Goal: Task Accomplishment & Management: Manage account settings

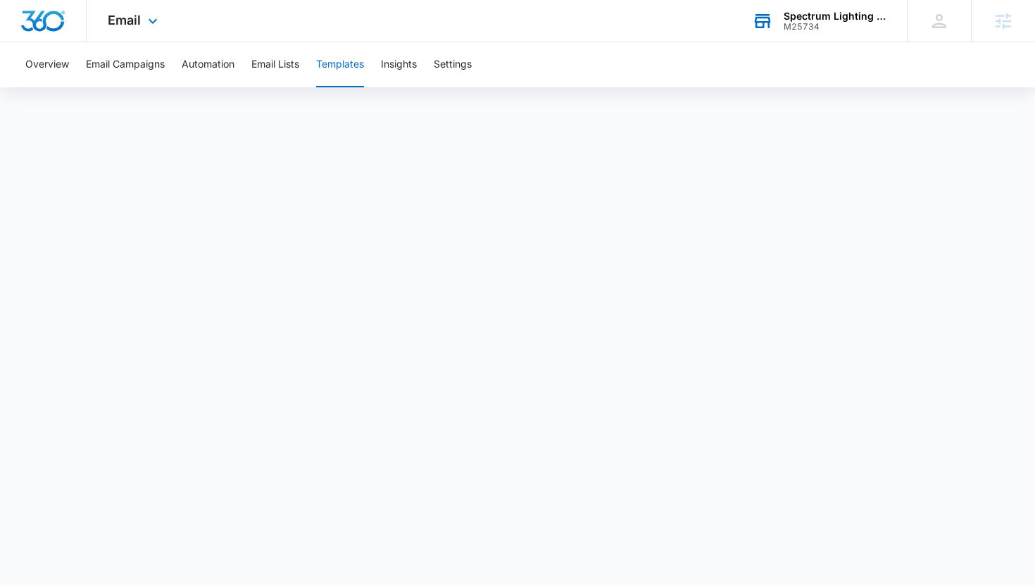
click at [785, 22] on div "M25734" at bounding box center [835, 27] width 103 height 10
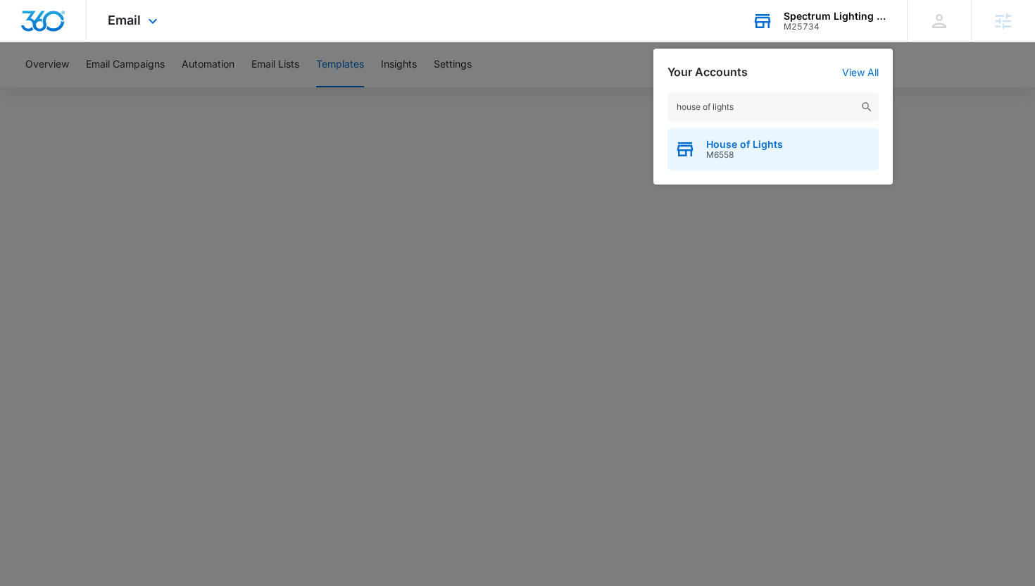
type input "house of lights"
click at [757, 156] on span "M6558" at bounding box center [744, 155] width 77 height 10
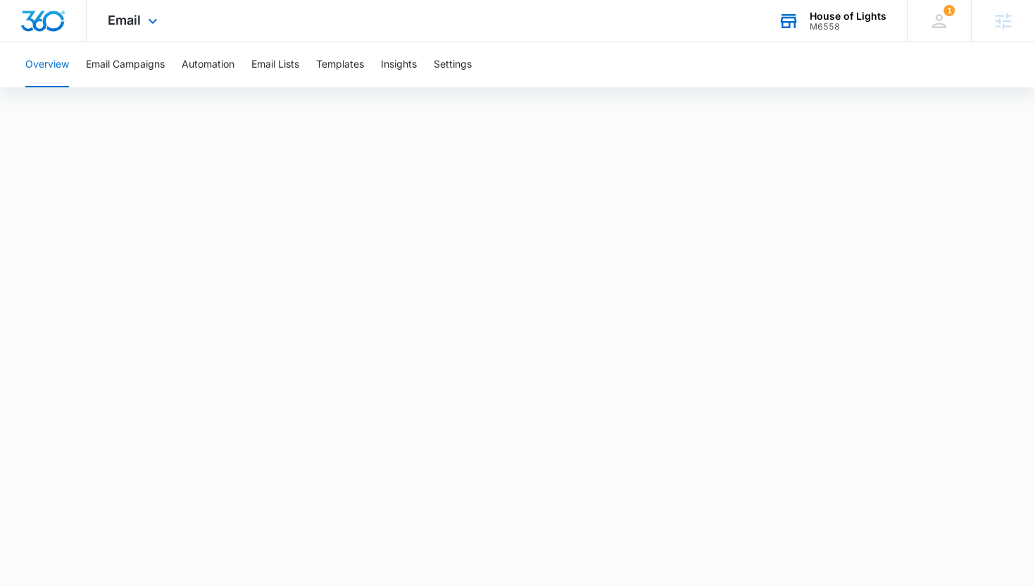
click at [821, 37] on div "House of Lights M6558 Your Accounts View All" at bounding box center [832, 21] width 150 height 42
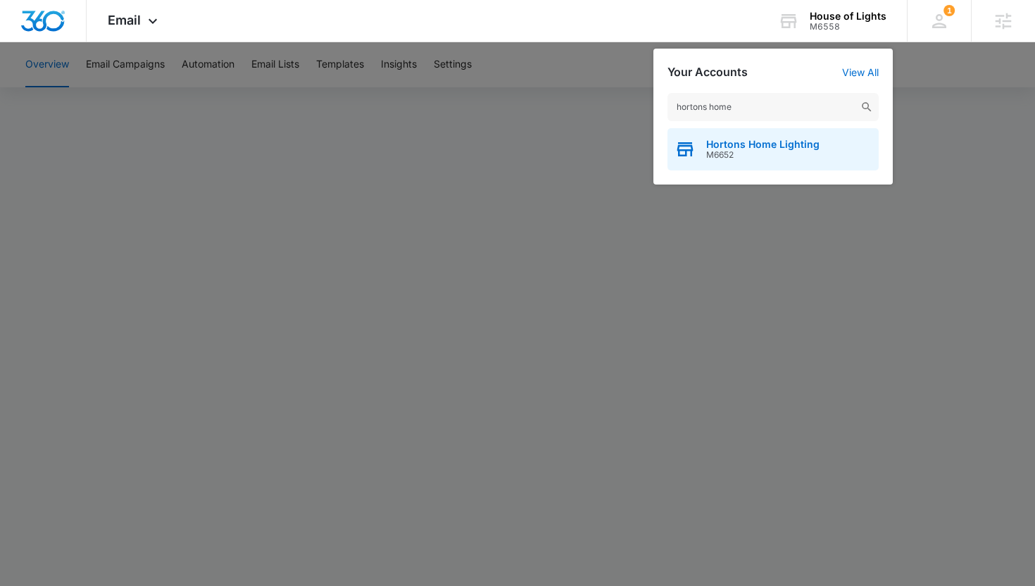
type input "hortons home"
click at [725, 138] on div "Hortons Home Lighting M6652" at bounding box center [773, 149] width 211 height 42
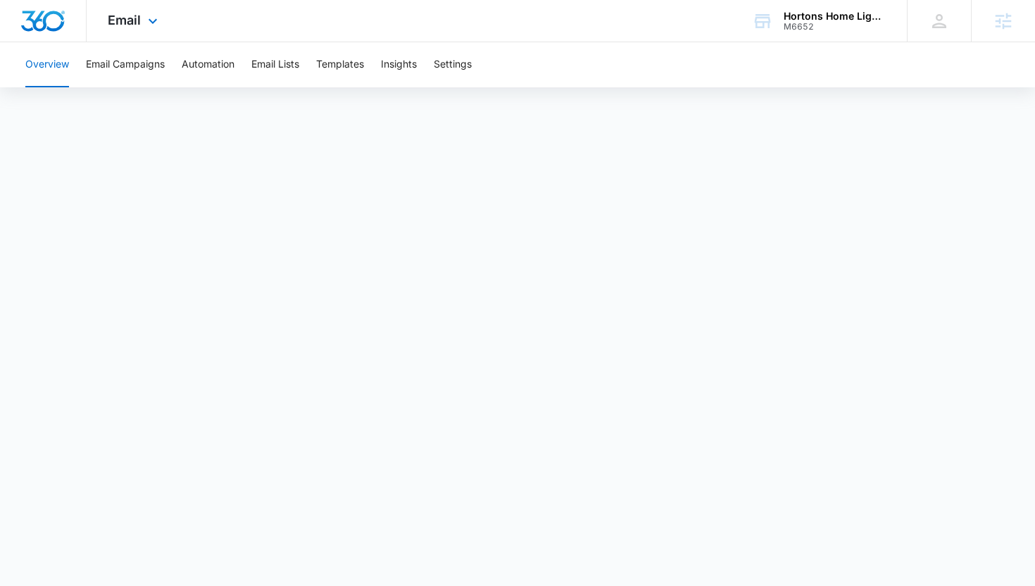
click at [102, 23] on div "Email Apps Reputation Websites Forms CRM Email Social Shop Payments POS Content…" at bounding box center [135, 21] width 96 height 42
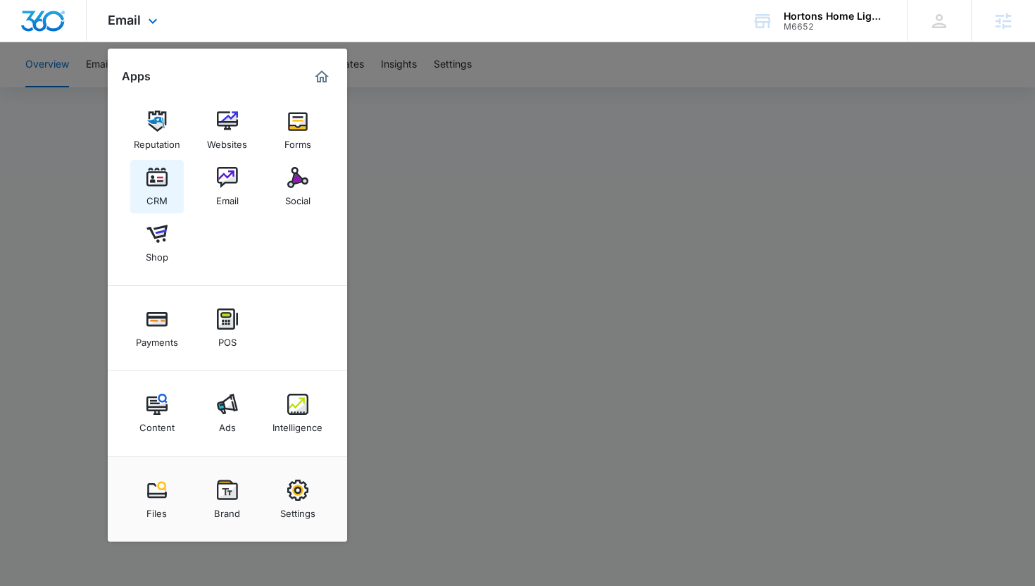
click at [146, 175] on img at bounding box center [156, 177] width 21 height 21
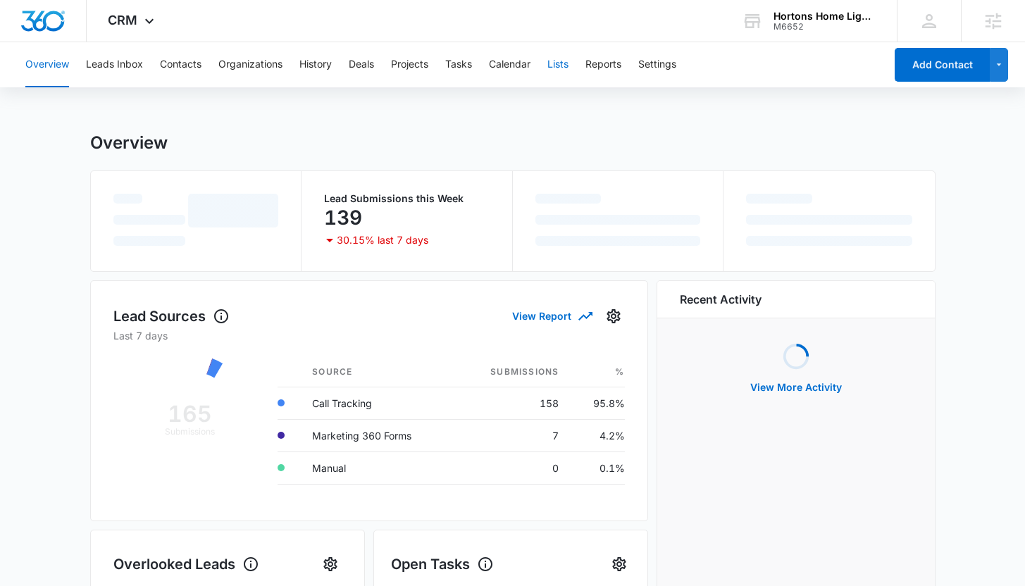
click at [559, 68] on button "Lists" at bounding box center [557, 64] width 21 height 45
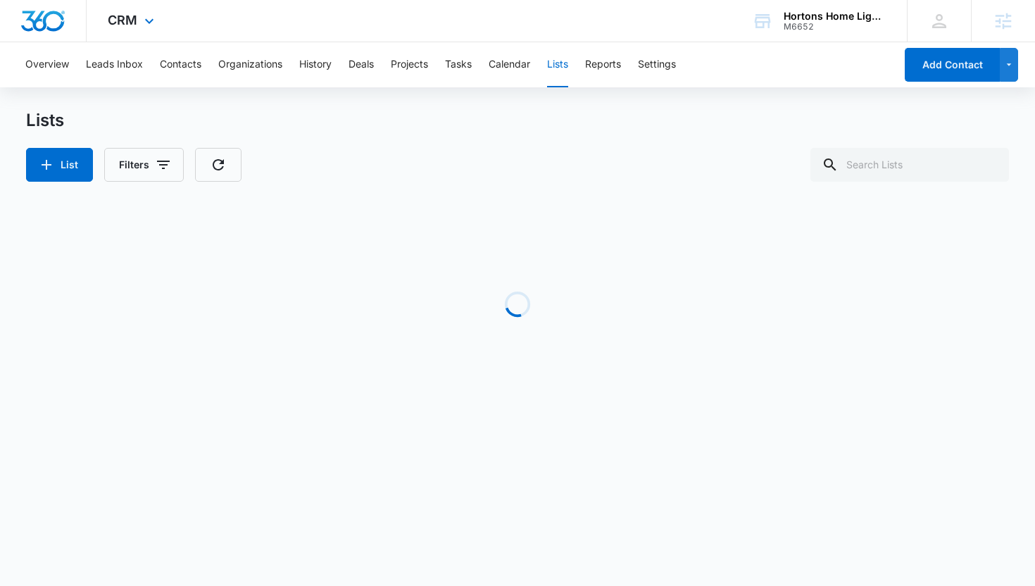
click at [132, 27] on div "CRM Apps Reputation Websites Forms CRM Email Social Shop Payments POS Content A…" at bounding box center [133, 21] width 92 height 42
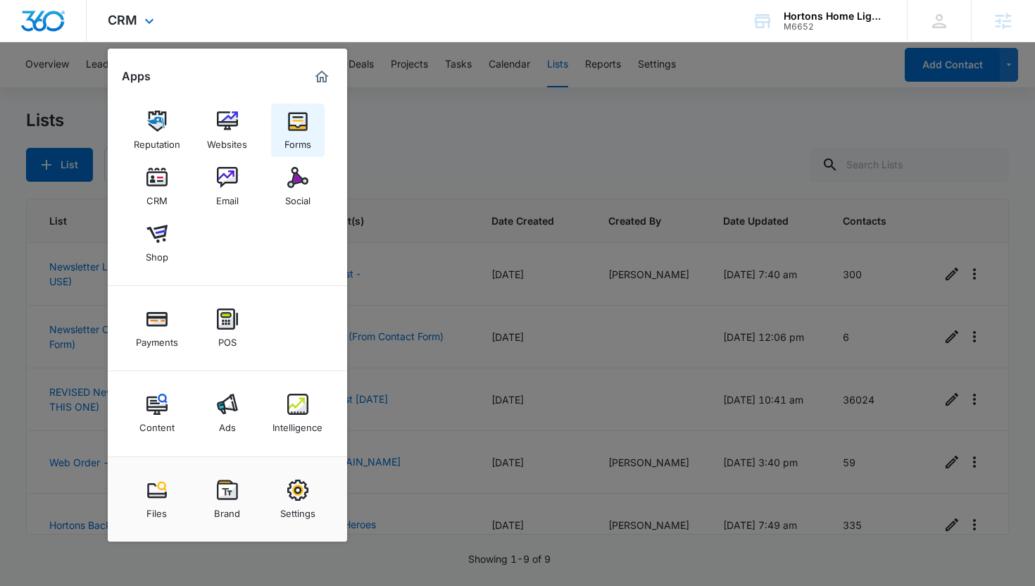
click at [296, 132] on div "Forms" at bounding box center [297, 141] width 27 height 18
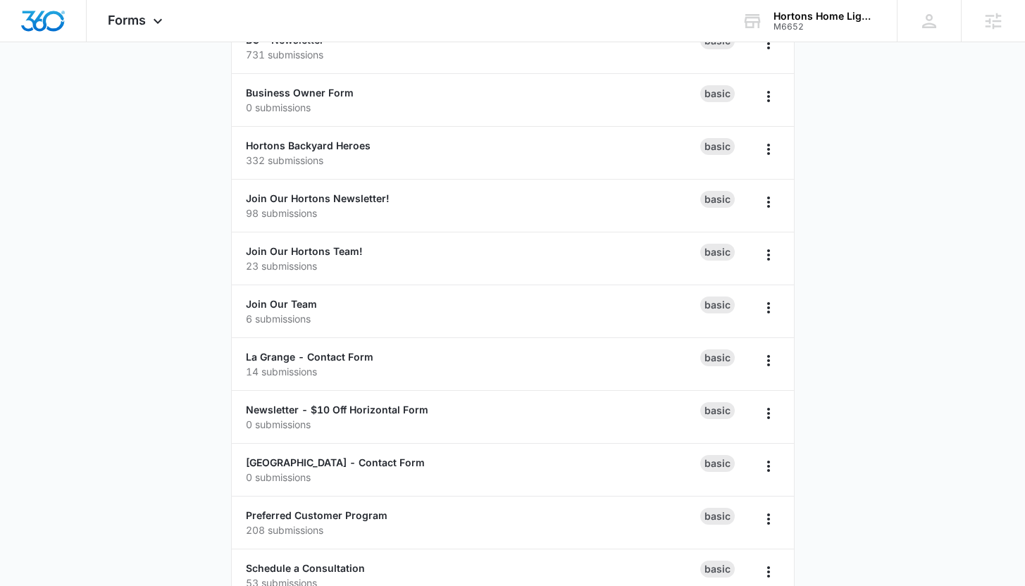
scroll to position [242, 0]
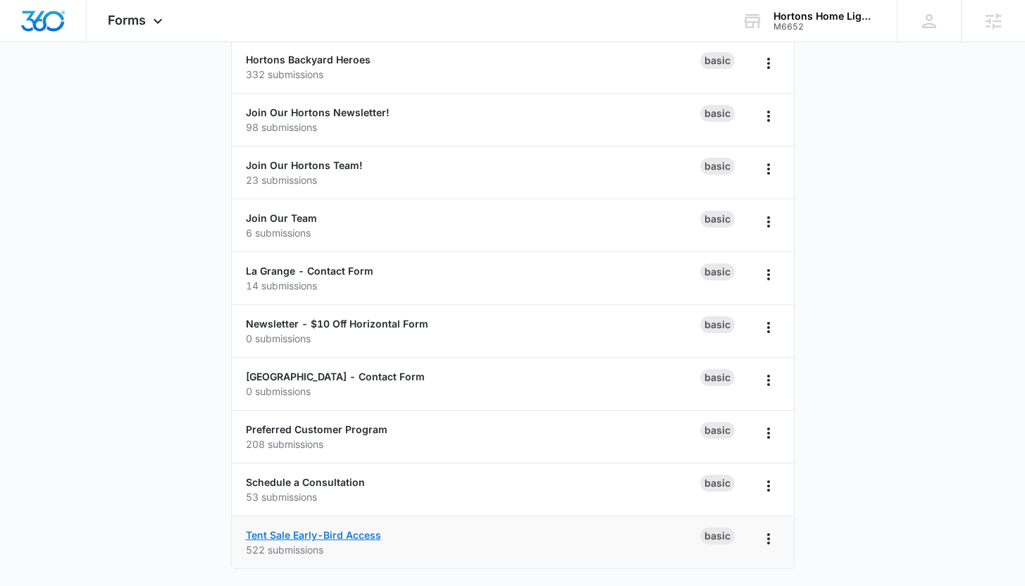
click at [269, 535] on link "Tent Sale Early-Bird Access" at bounding box center [313, 535] width 135 height 12
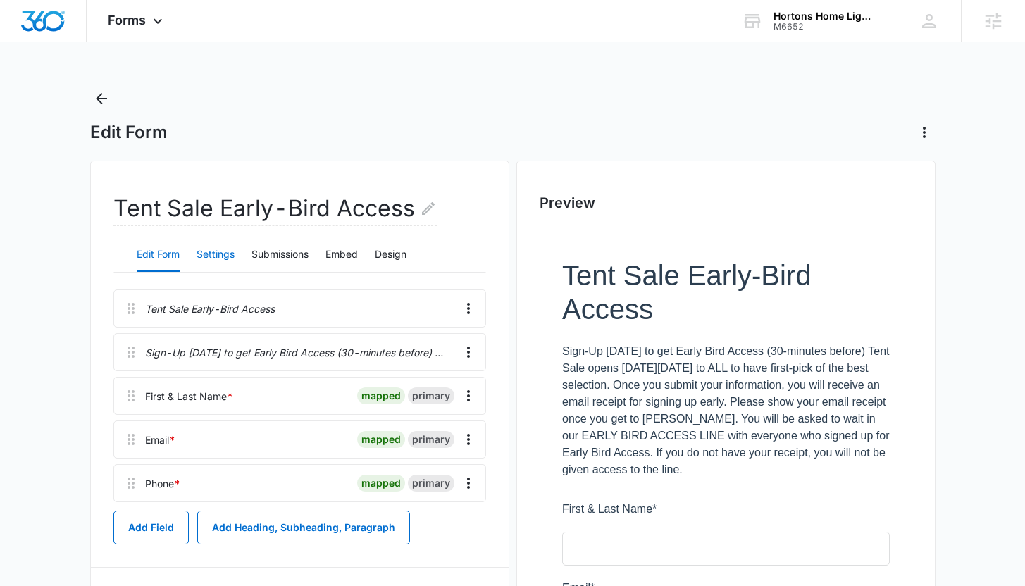
click at [221, 253] on button "Settings" at bounding box center [215, 255] width 38 height 34
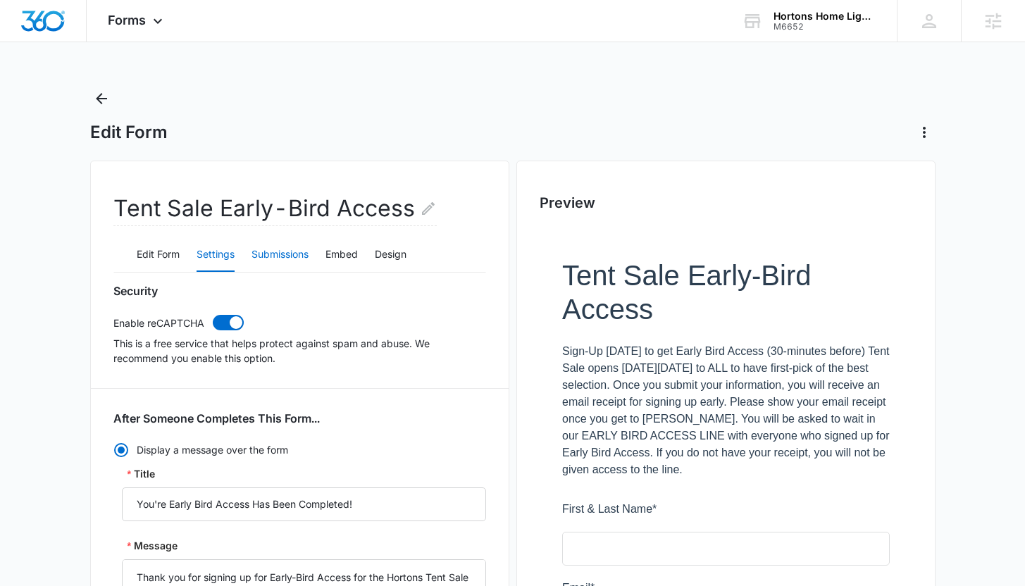
click at [264, 252] on button "Submissions" at bounding box center [279, 255] width 57 height 34
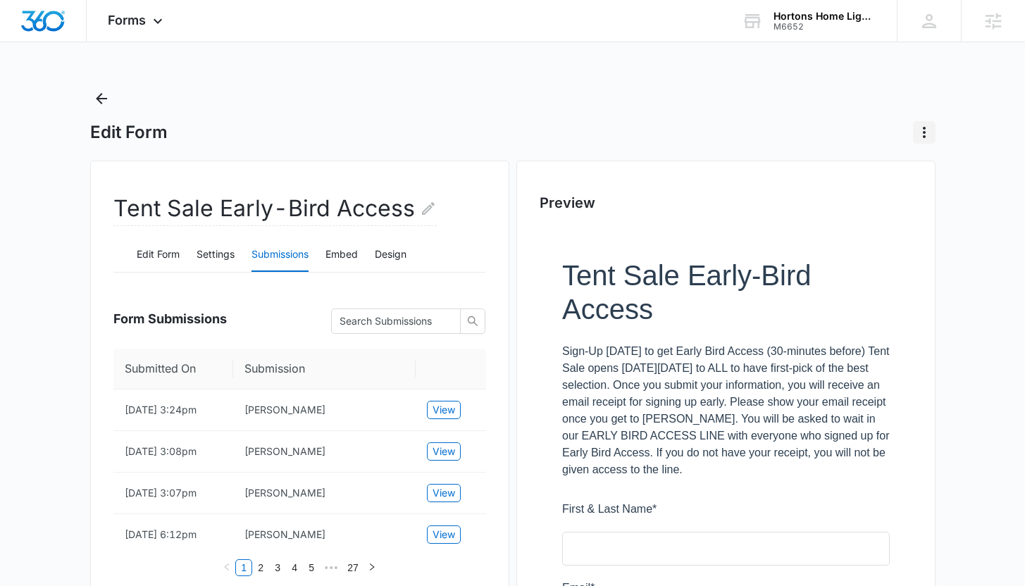
click at [929, 130] on icon "Actions" at bounding box center [923, 132] width 17 height 17
click at [151, 25] on icon at bounding box center [157, 24] width 17 height 17
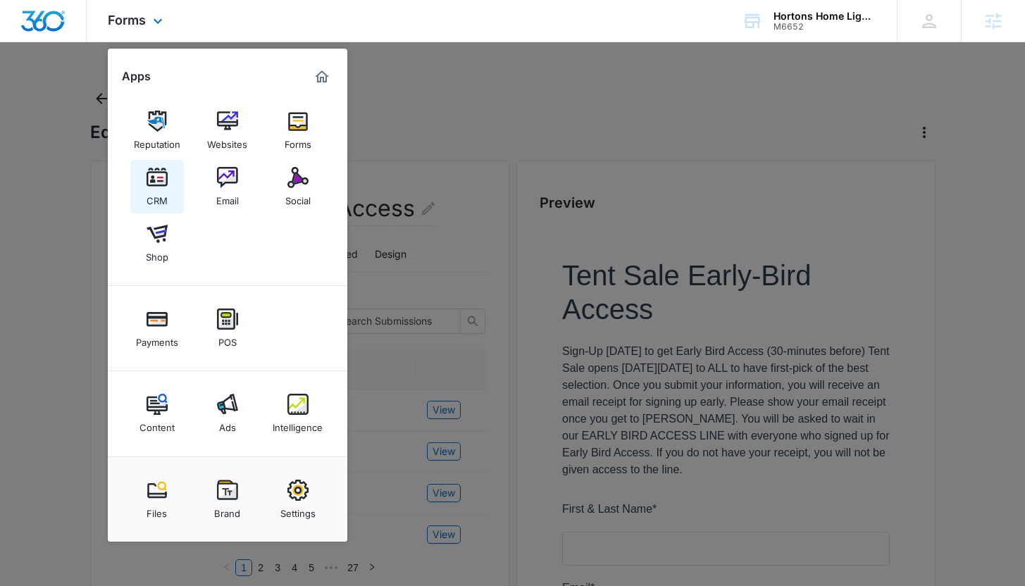
click at [156, 181] on img at bounding box center [156, 177] width 21 height 21
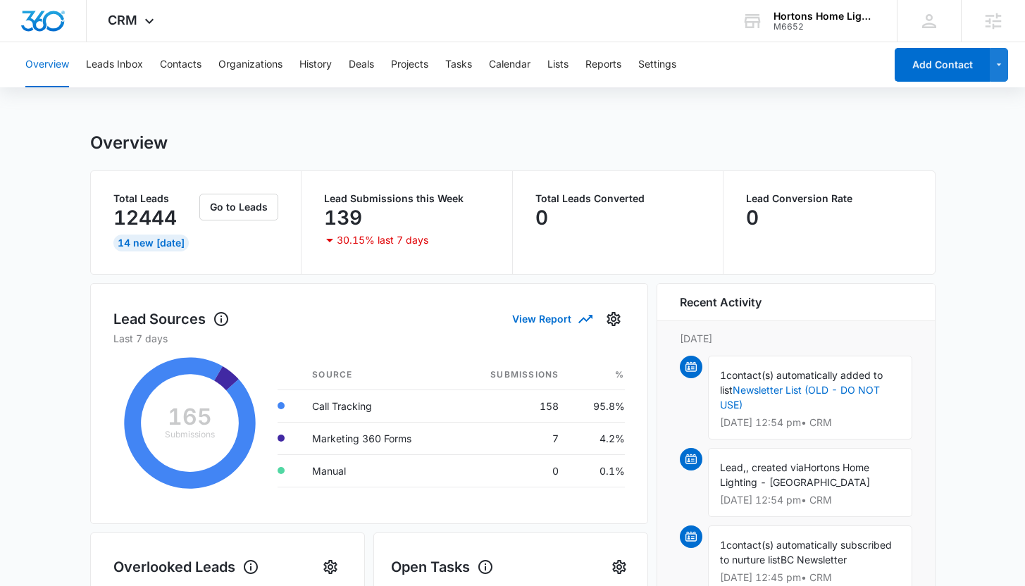
click at [573, 68] on div "Overview Leads Inbox Contacts Organizations History Deals Projects Tasks Calend…" at bounding box center [450, 64] width 867 height 45
click at [563, 68] on button "Lists" at bounding box center [557, 64] width 21 height 45
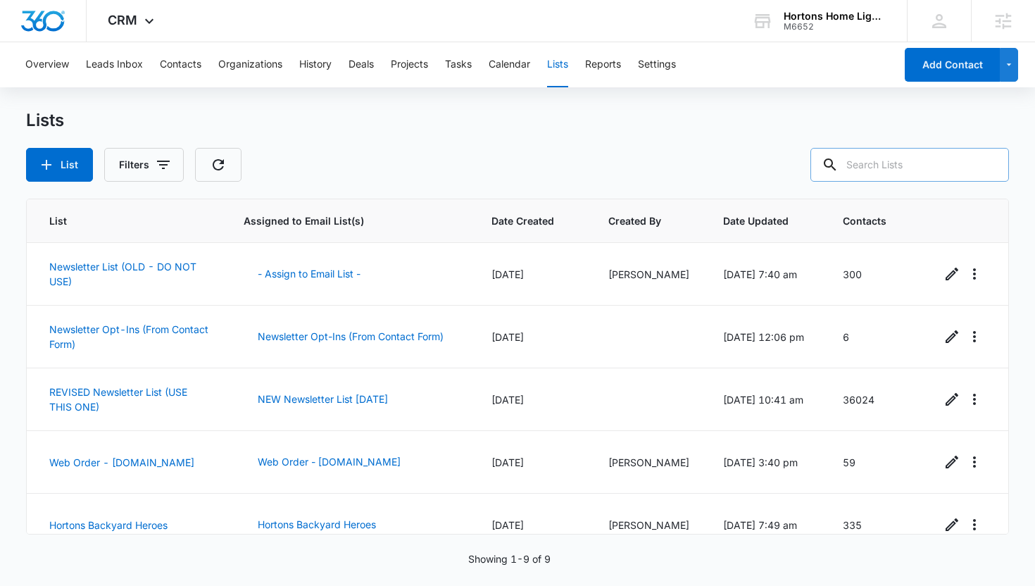
click at [903, 168] on input "text" at bounding box center [909, 165] width 199 height 34
type input "tent"
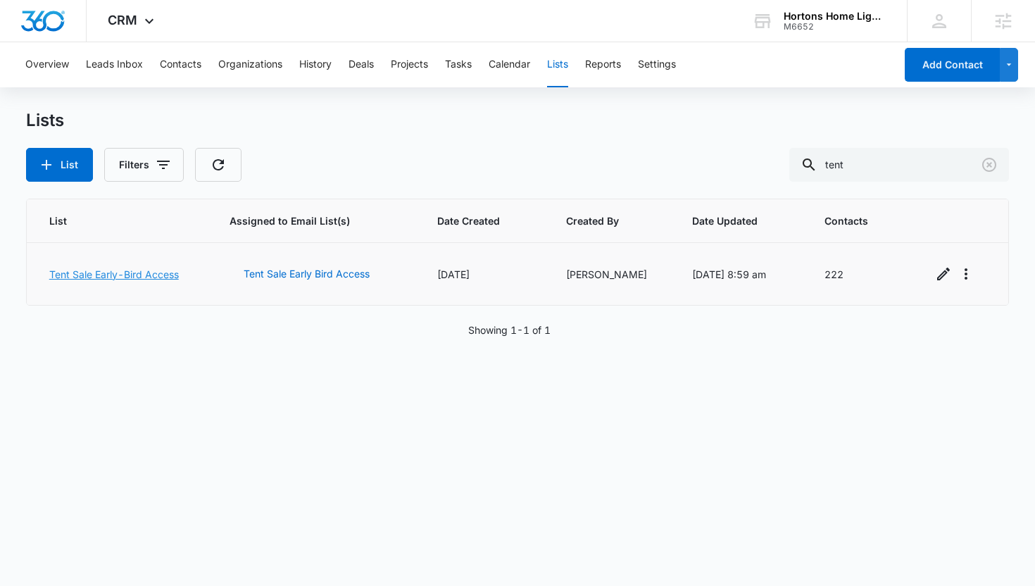
click at [113, 273] on link "Tent Sale Early-Bird Access" at bounding box center [114, 274] width 130 height 12
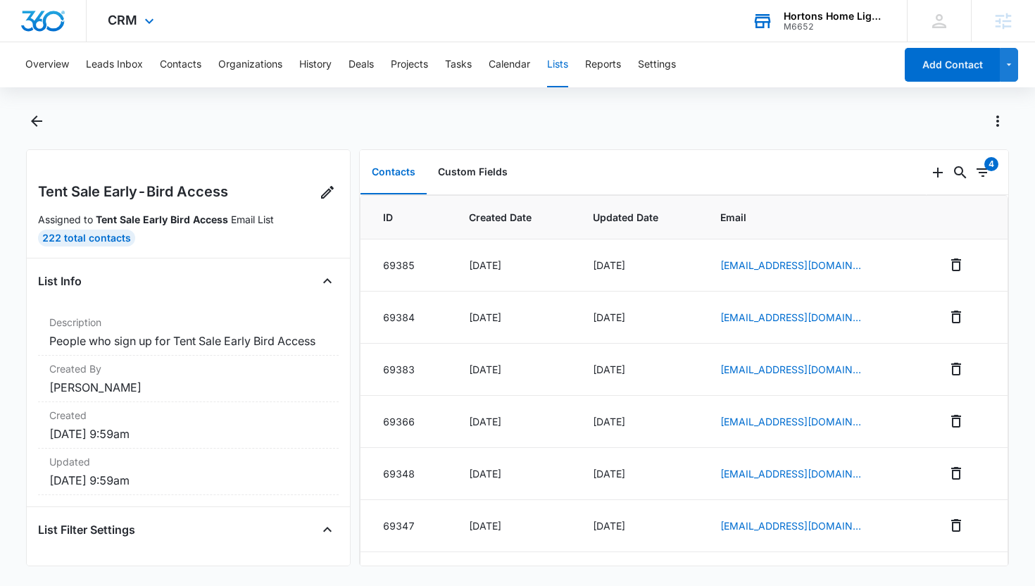
click at [782, 18] on div "Hortons Home Lighting M6652 Your Accounts View All" at bounding box center [819, 21] width 176 height 42
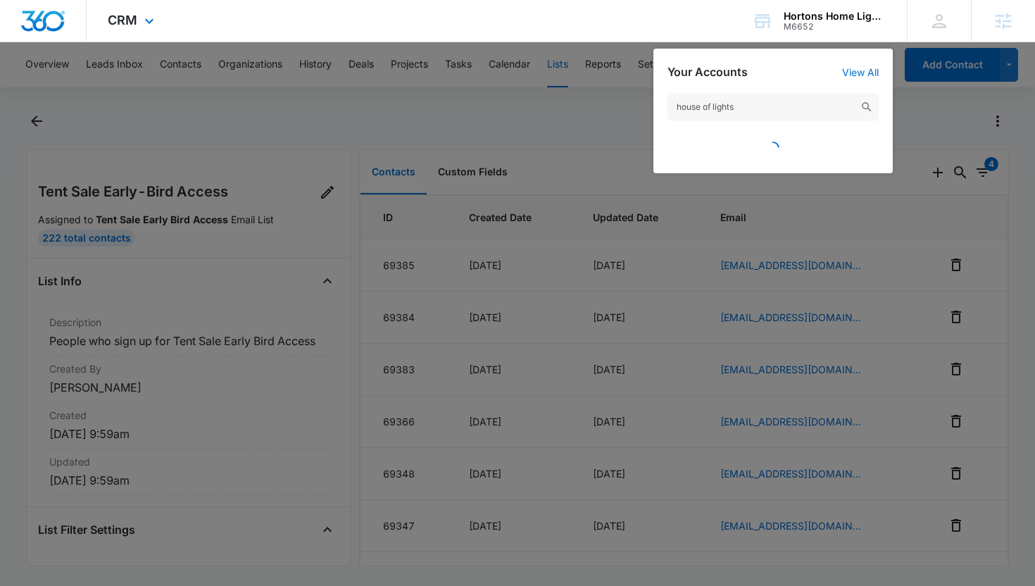
type input "house of lights"
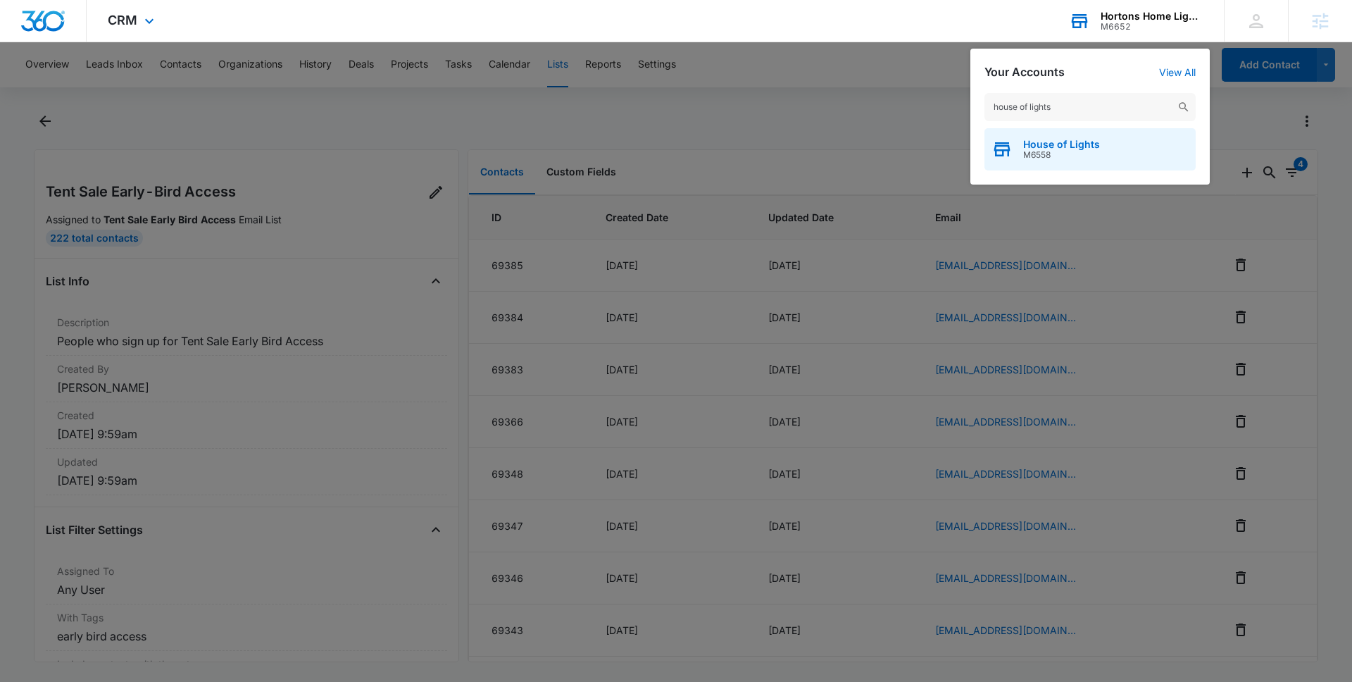
click at [1034, 152] on span "M6558" at bounding box center [1061, 155] width 77 height 10
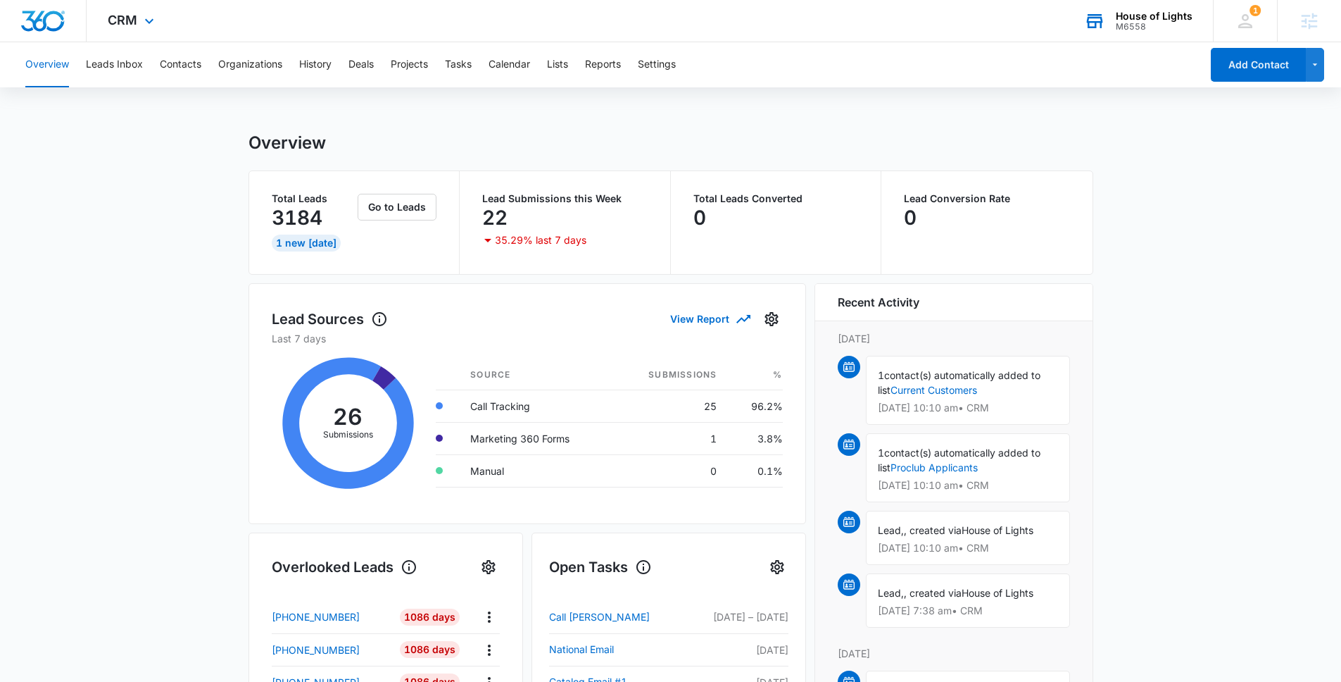
click at [139, 15] on div "CRM Apps Reputation Websites Forms CRM Email Social Shop Payments POS Content A…" at bounding box center [133, 21] width 92 height 42
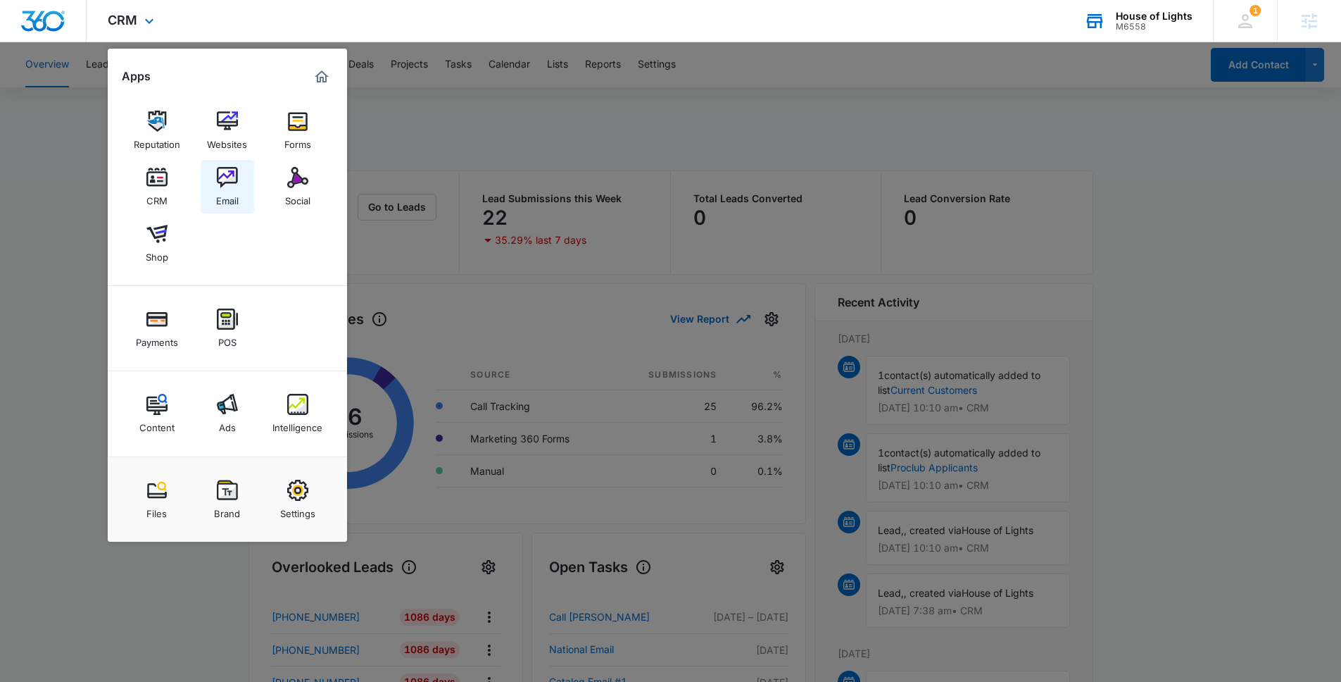
click at [244, 180] on link "Email" at bounding box center [228, 187] width 54 height 54
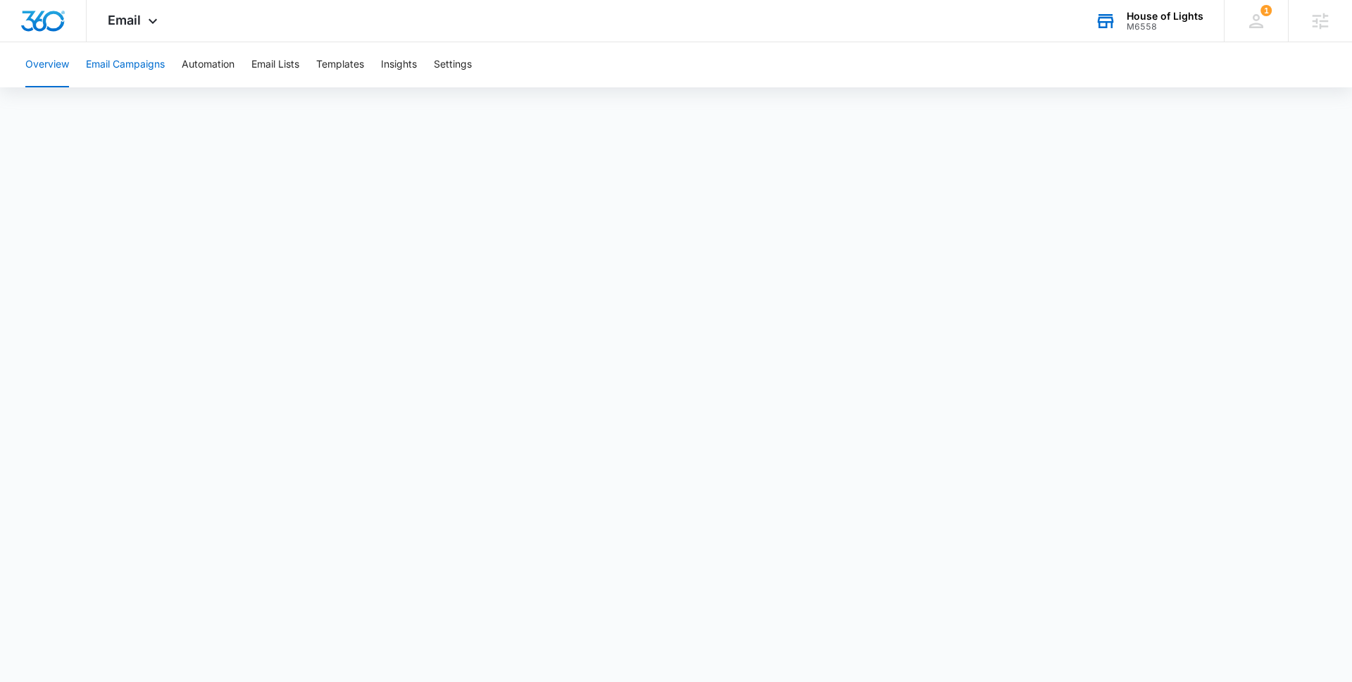
click at [115, 70] on button "Email Campaigns" at bounding box center [125, 64] width 79 height 45
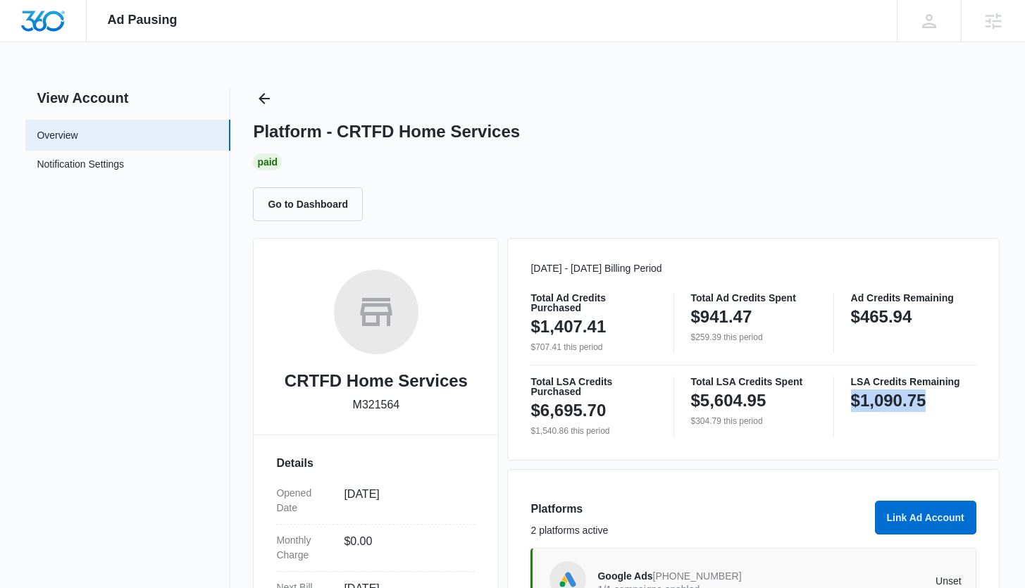
drag, startPoint x: 855, startPoint y: 403, endPoint x: 944, endPoint y: 403, distance: 88.7
click at [944, 403] on div "$1,090.75" at bounding box center [913, 401] width 125 height 28
click at [933, 403] on div "$1,090.75" at bounding box center [913, 401] width 125 height 28
drag, startPoint x: 933, startPoint y: 403, endPoint x: 854, endPoint y: 403, distance: 78.9
click at [853, 403] on div "$1,090.75" at bounding box center [913, 401] width 125 height 28
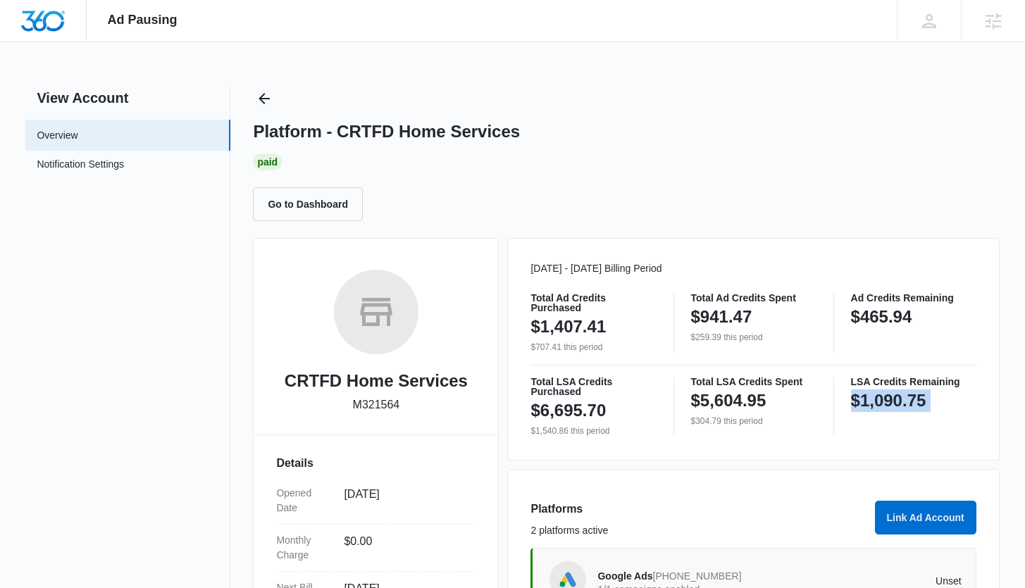
click at [854, 403] on p "$1,090.75" at bounding box center [888, 400] width 75 height 23
